Goal: Information Seeking & Learning: Learn about a topic

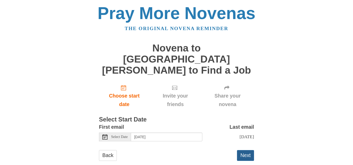
click at [246, 151] on button "Next" at bounding box center [245, 156] width 17 height 11
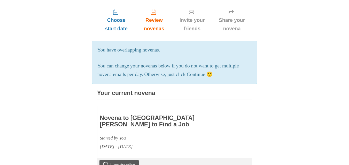
scroll to position [14, 0]
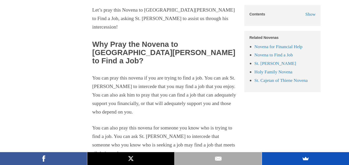
scroll to position [503, 0]
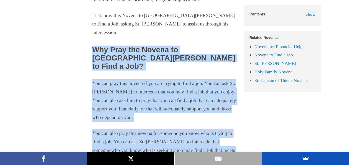
drag, startPoint x: 92, startPoint y: 18, endPoint x: 207, endPoint y: 129, distance: 159.0
click at [207, 129] on section "Join us in praying the Novena to [GEOGRAPHIC_DATA][PERSON_NAME] to Find a Job! …" at bounding box center [164, 9] width 145 height 310
copy section "Why Pray the Novena to [GEOGRAPHIC_DATA][PERSON_NAME] to Find a Job? You can pr…"
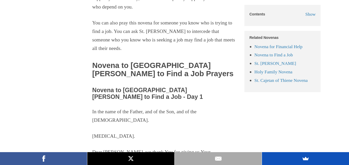
scroll to position [620, 0]
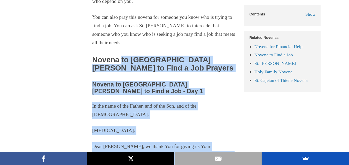
drag, startPoint x: 93, startPoint y: 29, endPoint x: 163, endPoint y: 134, distance: 126.7
copy div "Novena to [GEOGRAPHIC_DATA][PERSON_NAME] to Find a Job Prayers Novena to [GEOGR…"
drag, startPoint x: 92, startPoint y: 29, endPoint x: 162, endPoint y: 134, distance: 126.1
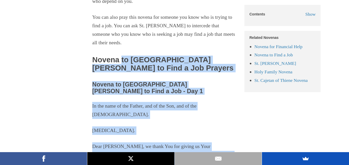
copy div "Novena to [GEOGRAPHIC_DATA][PERSON_NAME] to Find a Job Prayers Novena to [GEOGR…"
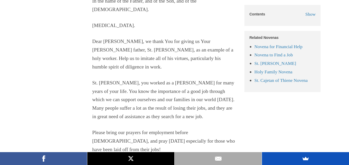
scroll to position [731, 0]
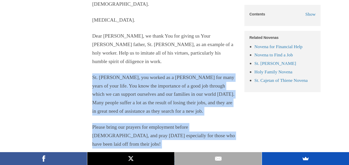
drag, startPoint x: 93, startPoint y: 41, endPoint x: 205, endPoint y: 145, distance: 153.4
click at [205, 145] on div "In the name of the Father, and of the Son, and of the [DEMOGRAPHIC_DATA]. [MEDI…" at bounding box center [164, 122] width 145 height 263
copy div "St. [PERSON_NAME], you worked as a [PERSON_NAME] for many years of your life. Y…"
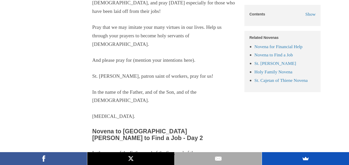
scroll to position [869, 0]
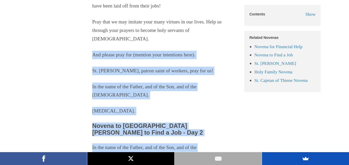
drag, startPoint x: 92, startPoint y: 27, endPoint x: 162, endPoint y: 132, distance: 126.4
copy section "And please pray for (mention your intentions here). St. [PERSON_NAME], patron s…"
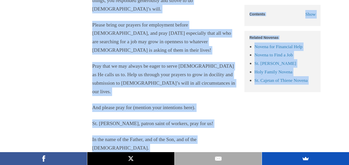
scroll to position [3180, 0]
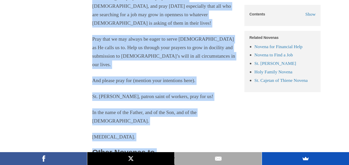
drag, startPoint x: 92, startPoint y: 65, endPoint x: 204, endPoint y: 73, distance: 112.3
copy div "Loremi do Si. Ametco ad Elit s Doe - Tem 6 In utl etdo ma ali Enimad, min ve qu…"
